Goal: Task Accomplishment & Management: Manage account settings

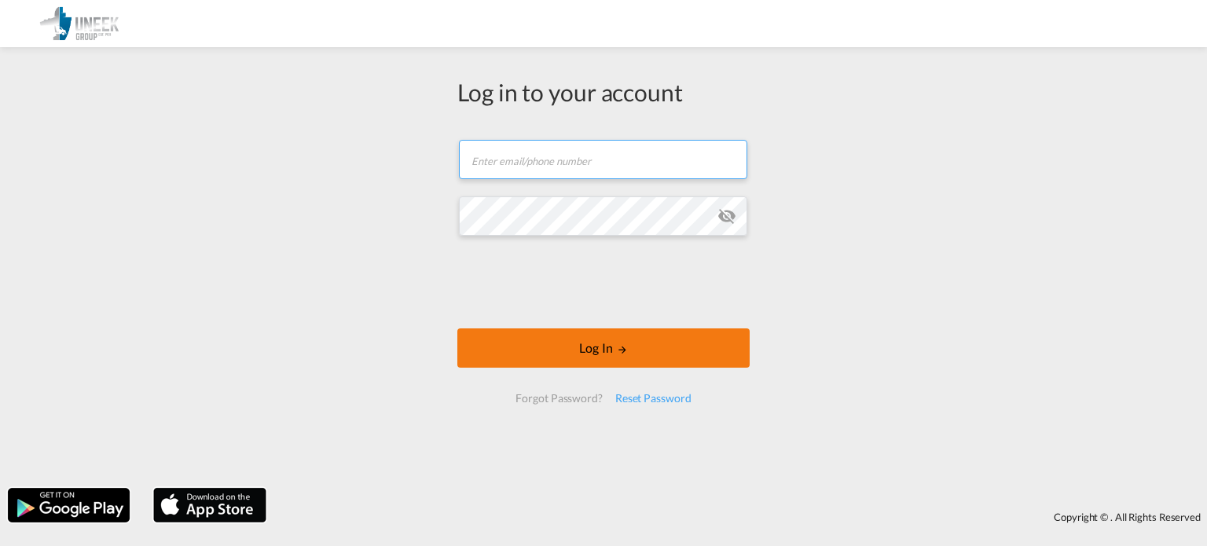
type input "[EMAIL_ADDRESS][DOMAIN_NAME]"
click at [584, 345] on button "Log In" at bounding box center [603, 348] width 292 height 39
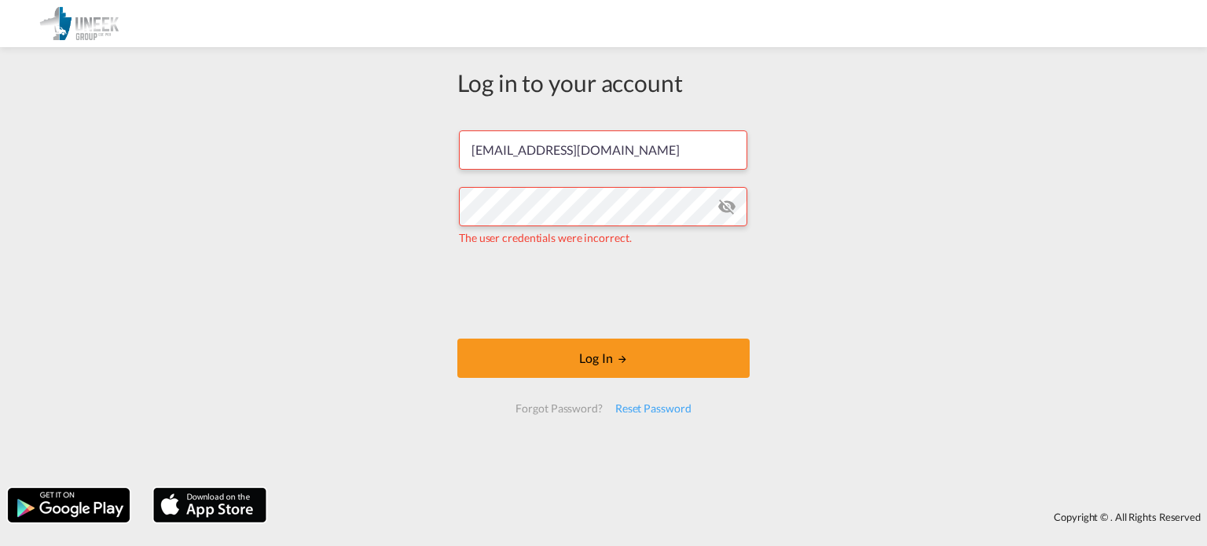
click at [732, 206] on md-icon "icon-eye-off" at bounding box center [727, 206] width 19 height 19
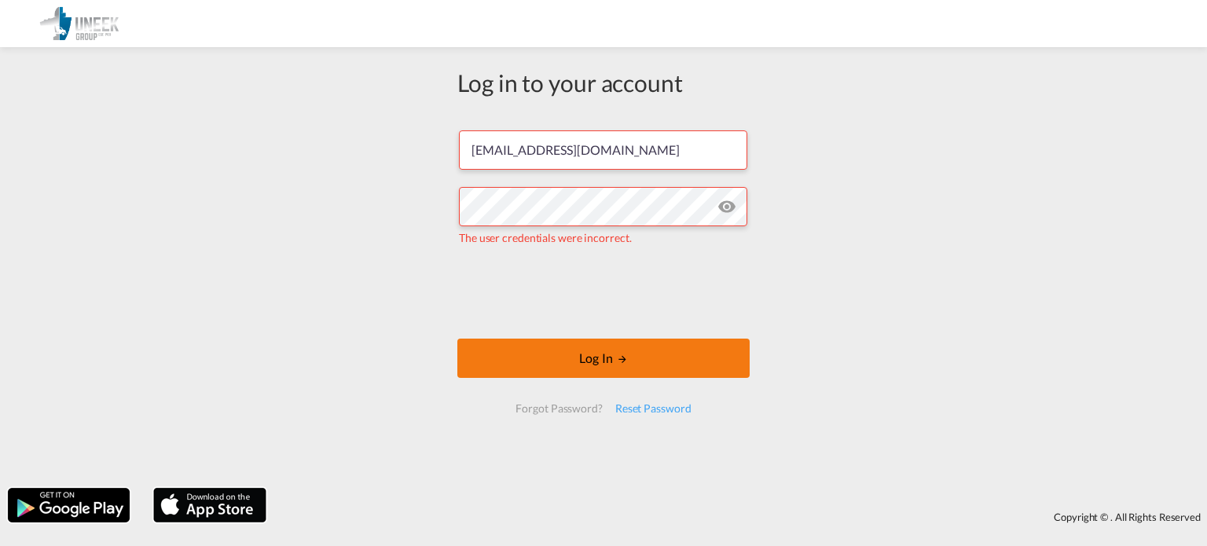
click at [600, 343] on button "Log In" at bounding box center [603, 358] width 292 height 39
click at [600, 358] on button "Log In" at bounding box center [603, 358] width 292 height 39
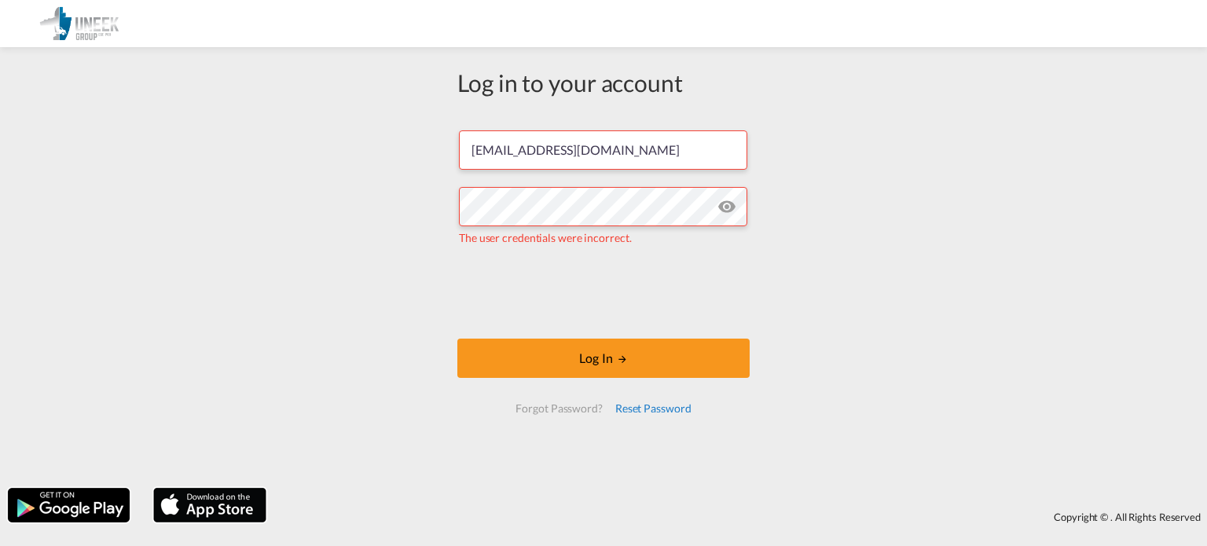
click at [663, 409] on div "Reset Password" at bounding box center [653, 409] width 89 height 28
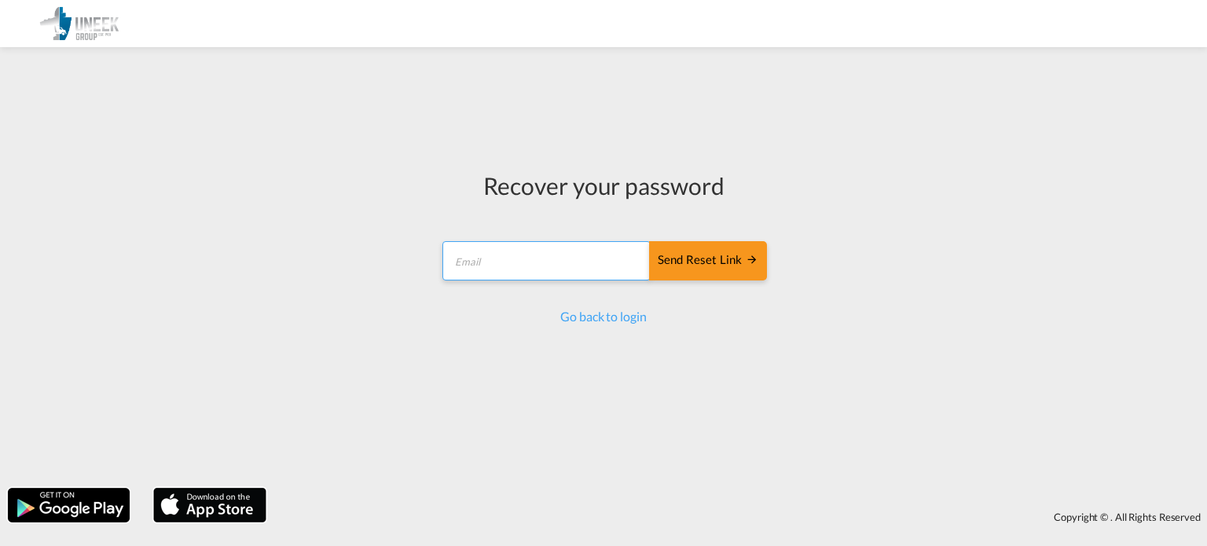
click at [534, 249] on input "email" at bounding box center [546, 260] width 208 height 39
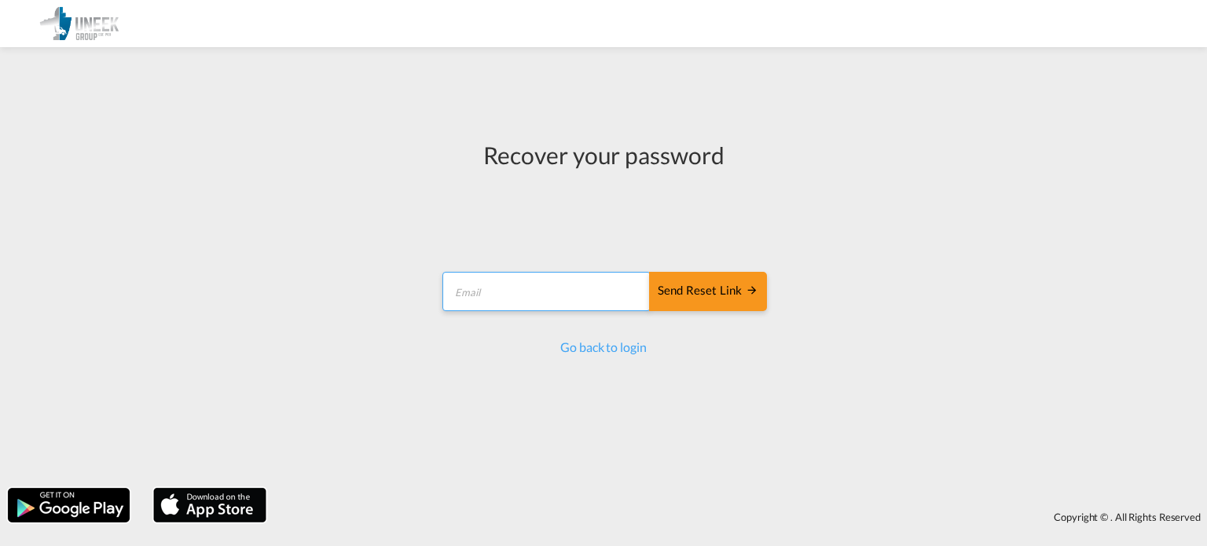
type input "[EMAIL_ADDRESS][DOMAIN_NAME]"
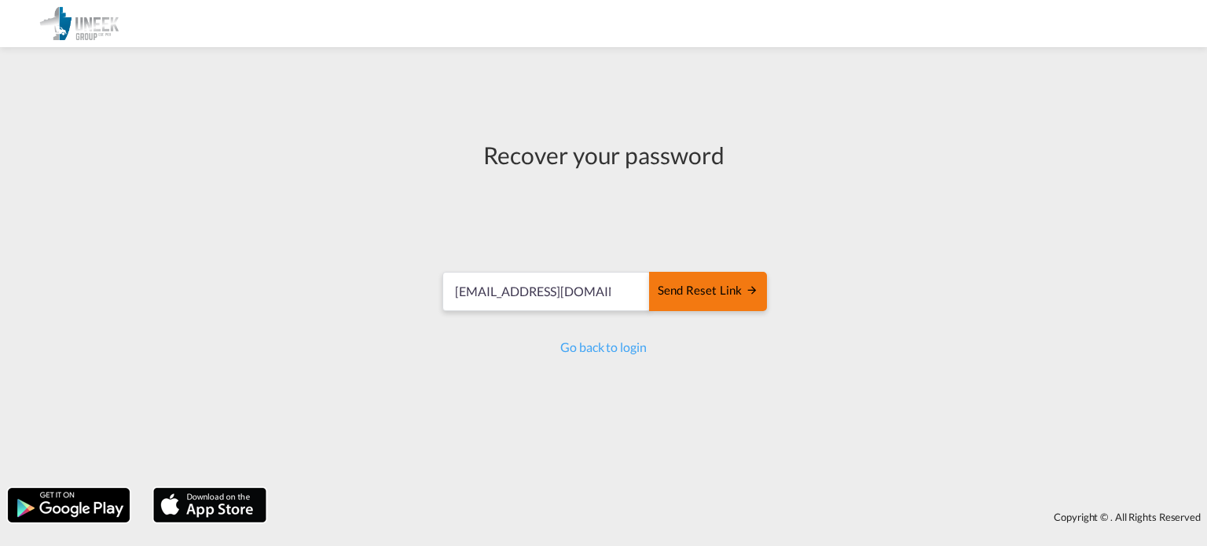
click at [710, 296] on div "Send reset link" at bounding box center [708, 291] width 101 height 18
